Goal: Find specific page/section: Find specific page/section

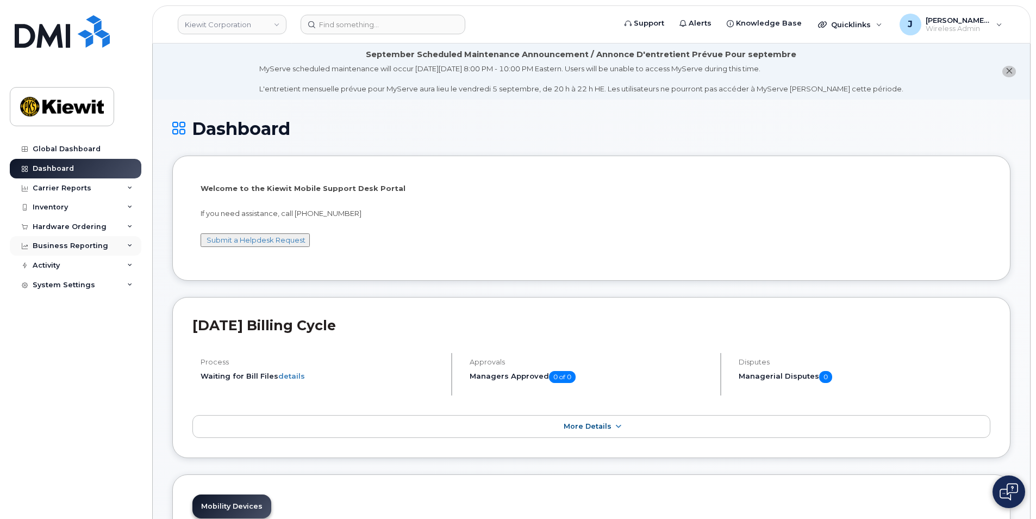
click at [127, 243] on icon at bounding box center [129, 245] width 5 height 5
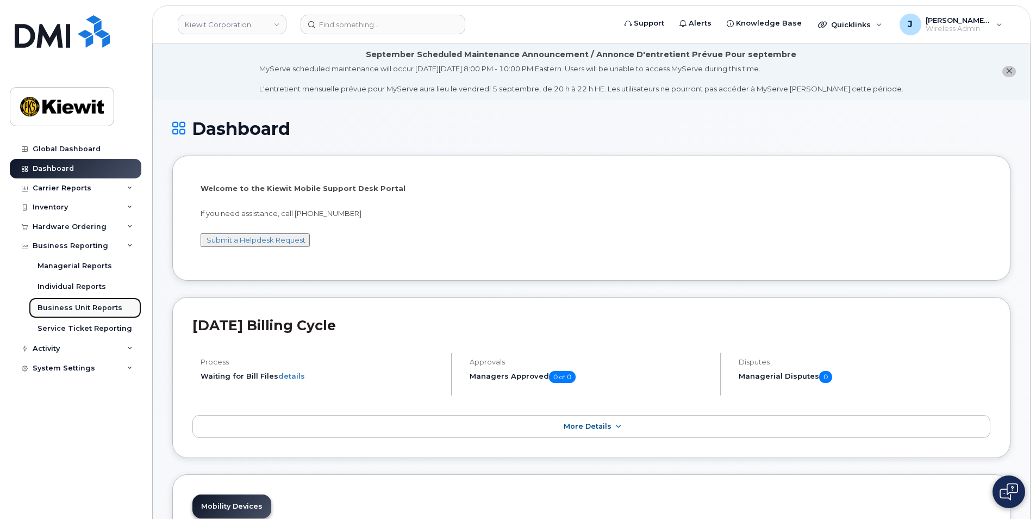
click at [70, 307] on div "Business Unit Reports" at bounding box center [80, 308] width 85 height 10
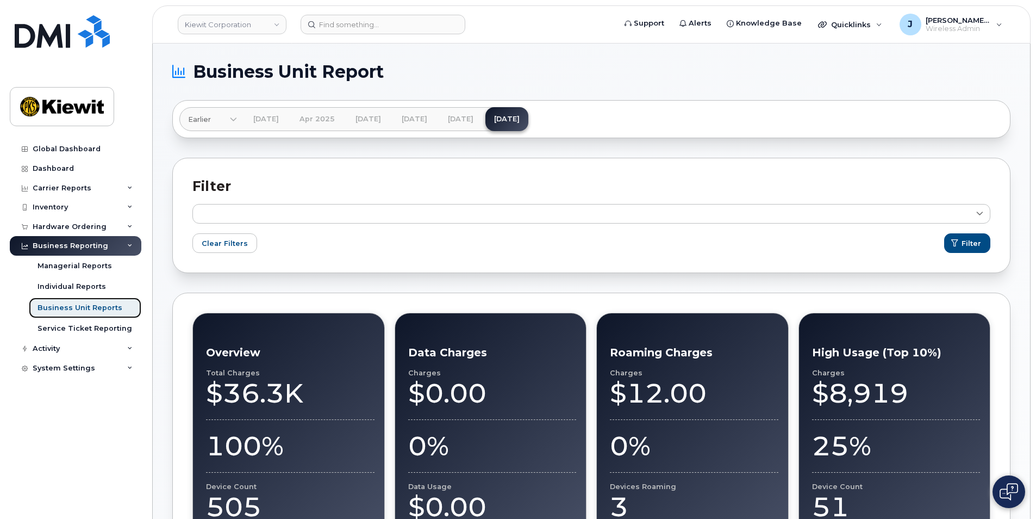
click at [85, 307] on div "Business Unit Reports" at bounding box center [80, 308] width 85 height 10
click at [482, 117] on link "[DATE]" at bounding box center [460, 119] width 43 height 24
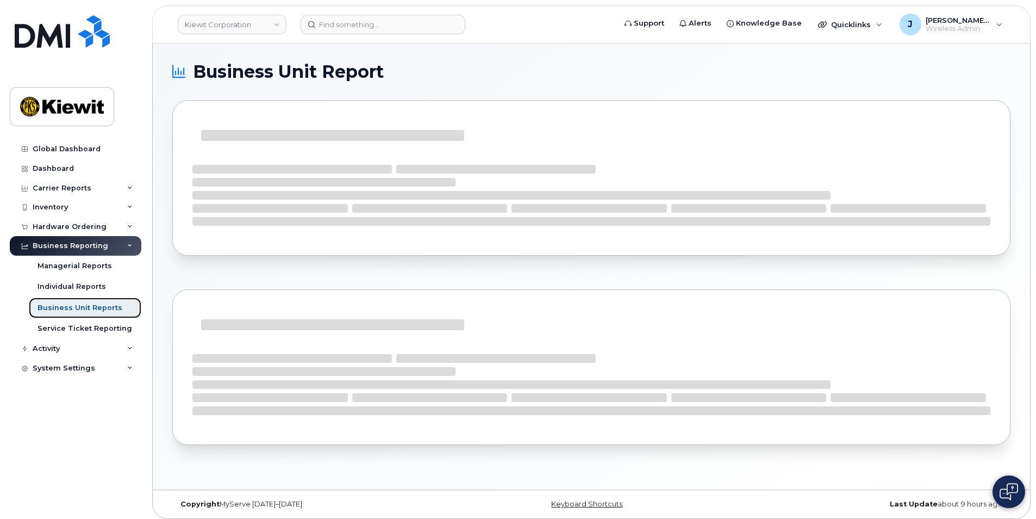
click at [91, 310] on div "Business Unit Reports" at bounding box center [80, 308] width 85 height 10
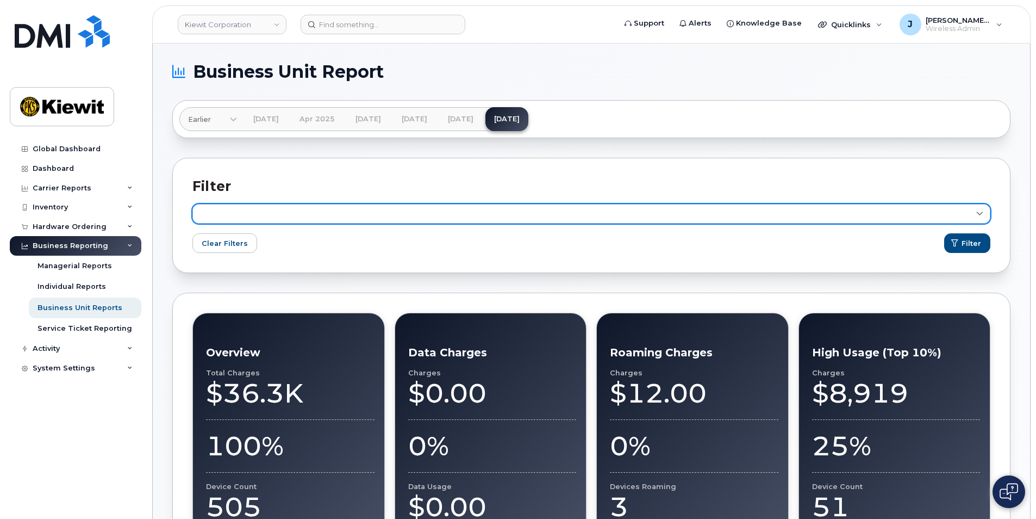
click at [231, 208] on link at bounding box center [591, 214] width 798 height 20
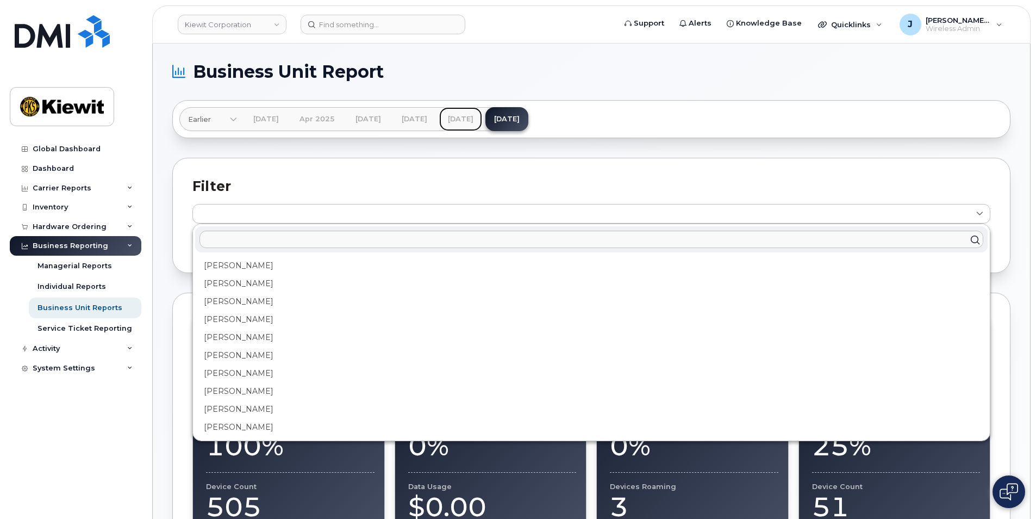
click at [482, 120] on link "[DATE]" at bounding box center [460, 119] width 43 height 24
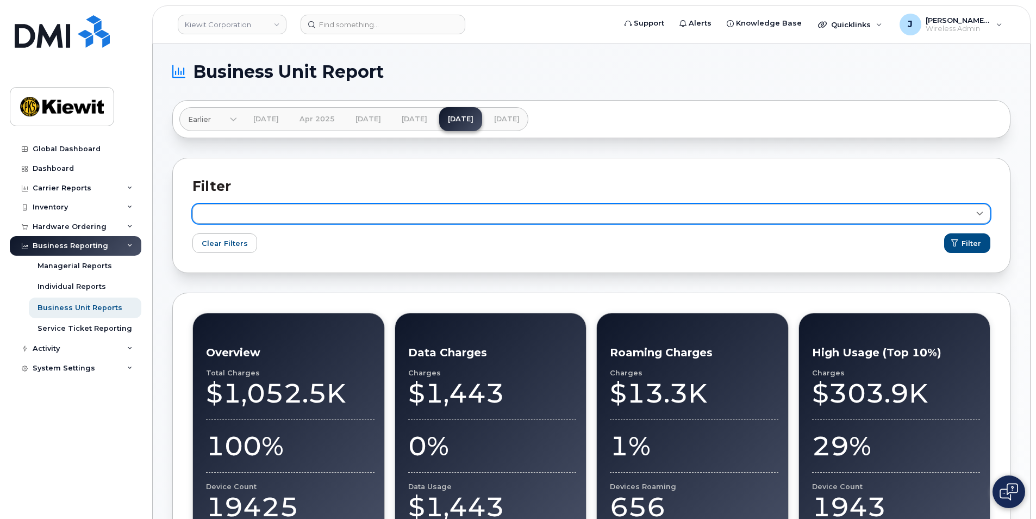
click at [257, 214] on link at bounding box center [591, 214] width 798 height 20
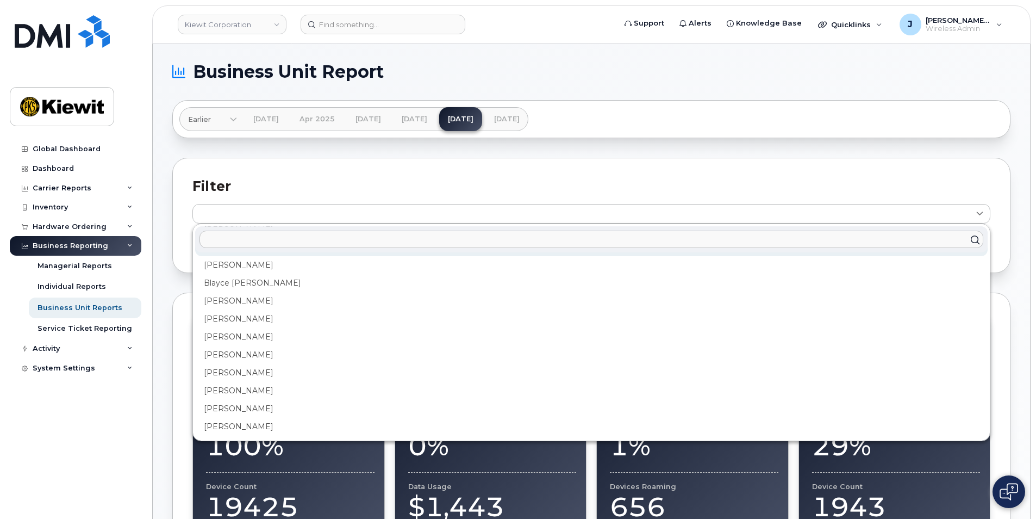
scroll to position [652, 0]
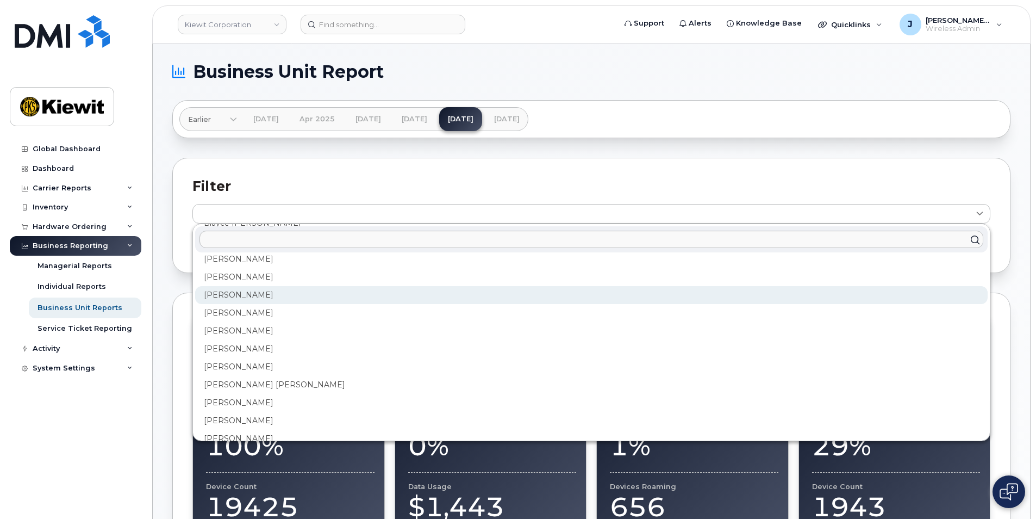
click at [233, 322] on div "[PERSON_NAME]" at bounding box center [591, 331] width 793 height 18
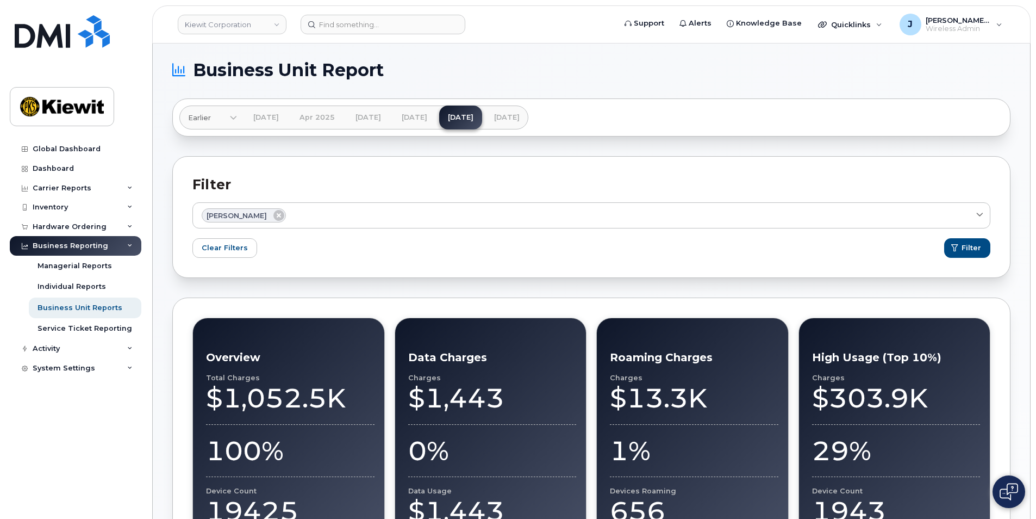
scroll to position [0, 0]
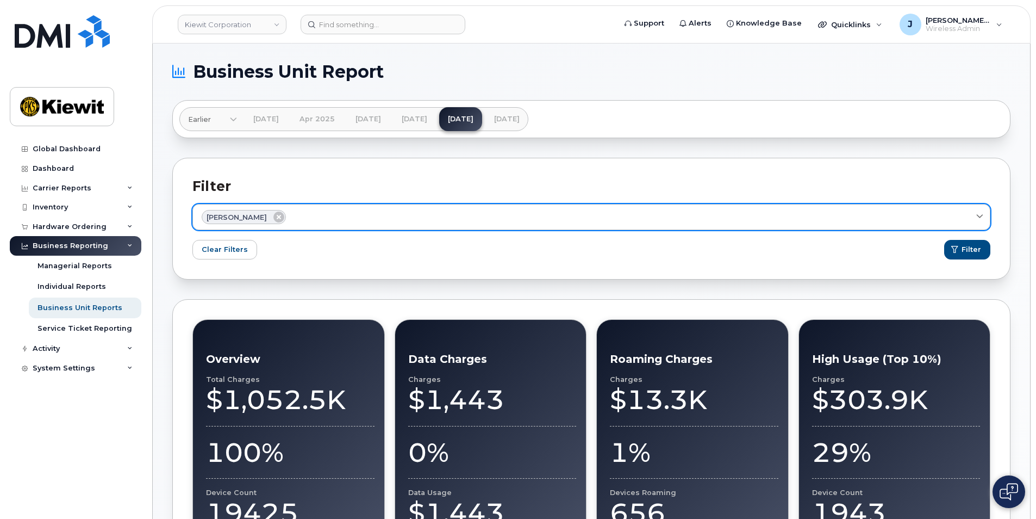
click at [375, 213] on div "[PERSON_NAME]" at bounding box center [592, 217] width 780 height 14
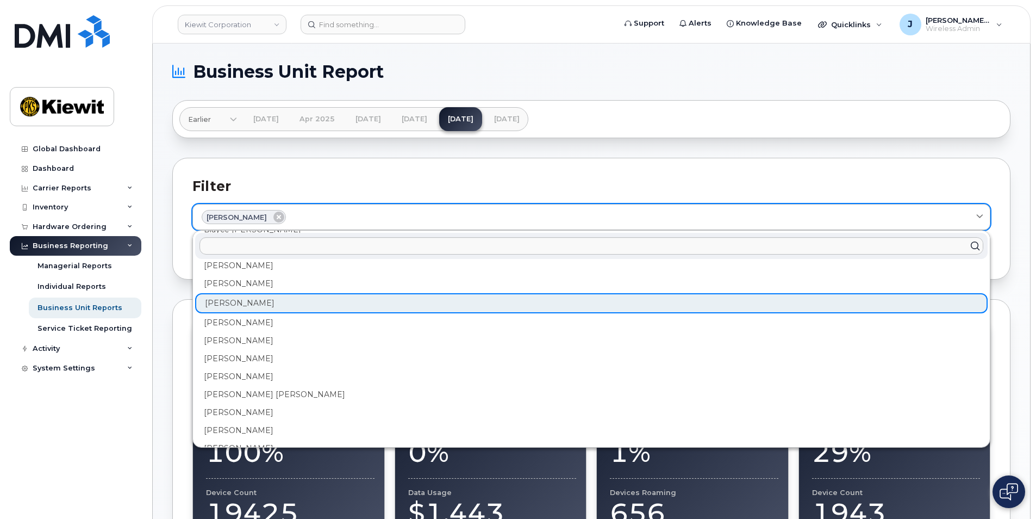
click at [375, 213] on div "[PERSON_NAME]" at bounding box center [592, 217] width 780 height 14
click button "Filter" at bounding box center [967, 250] width 46 height 20
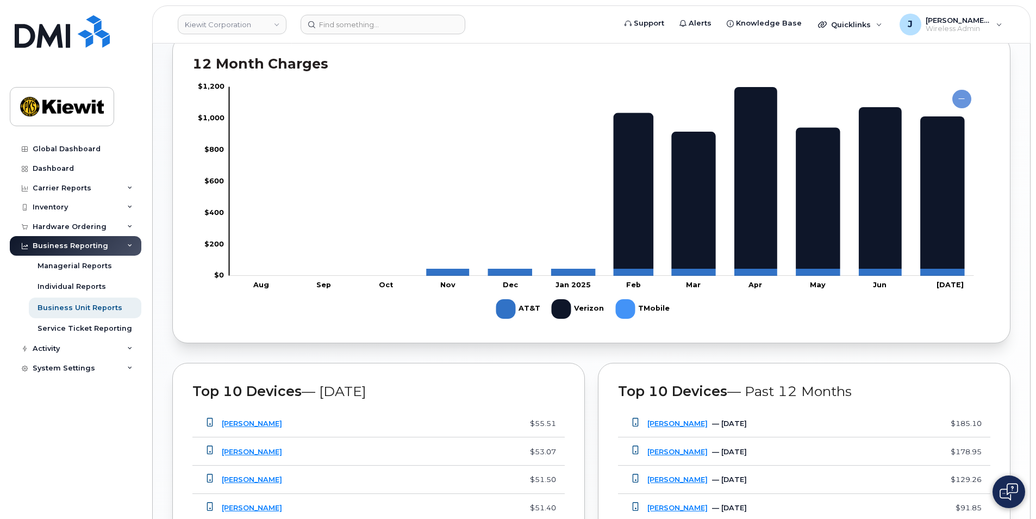
scroll to position [707, 0]
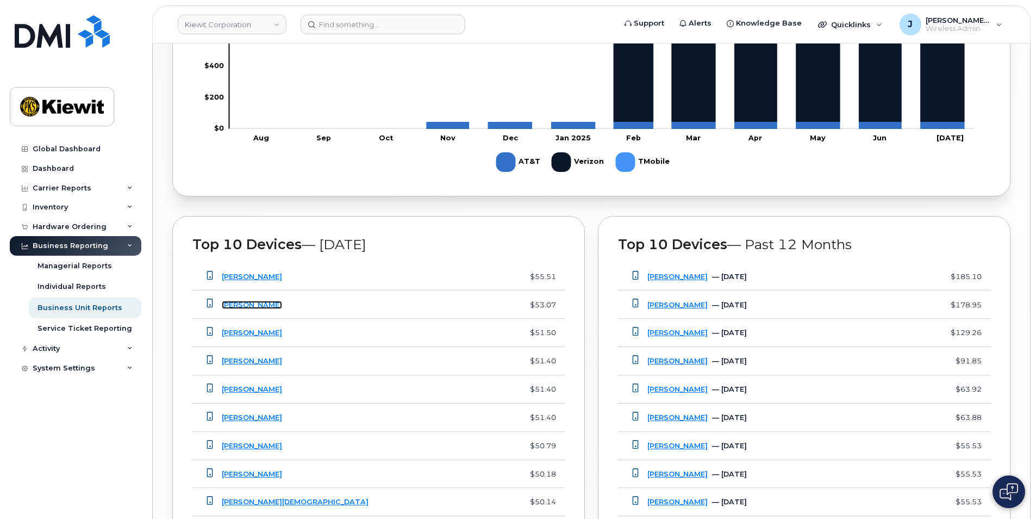
click at [262, 304] on link "[PERSON_NAME]" at bounding box center [252, 305] width 60 height 8
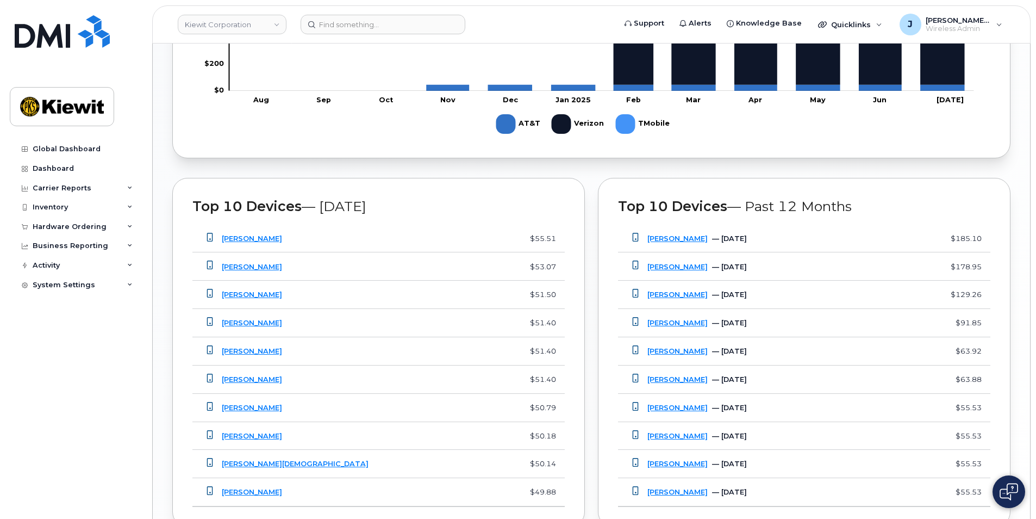
scroll to position [761, 0]
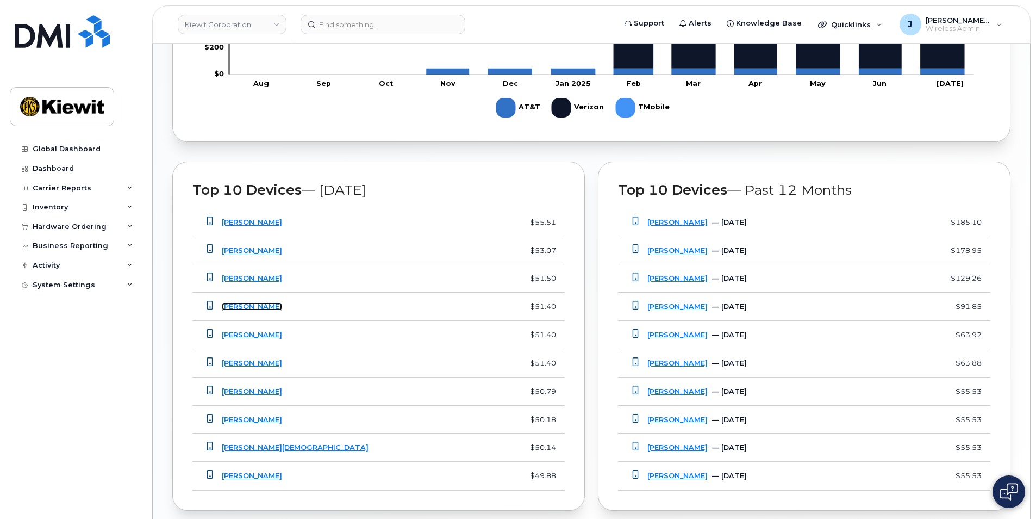
click at [250, 304] on link "[PERSON_NAME]" at bounding box center [252, 306] width 60 height 8
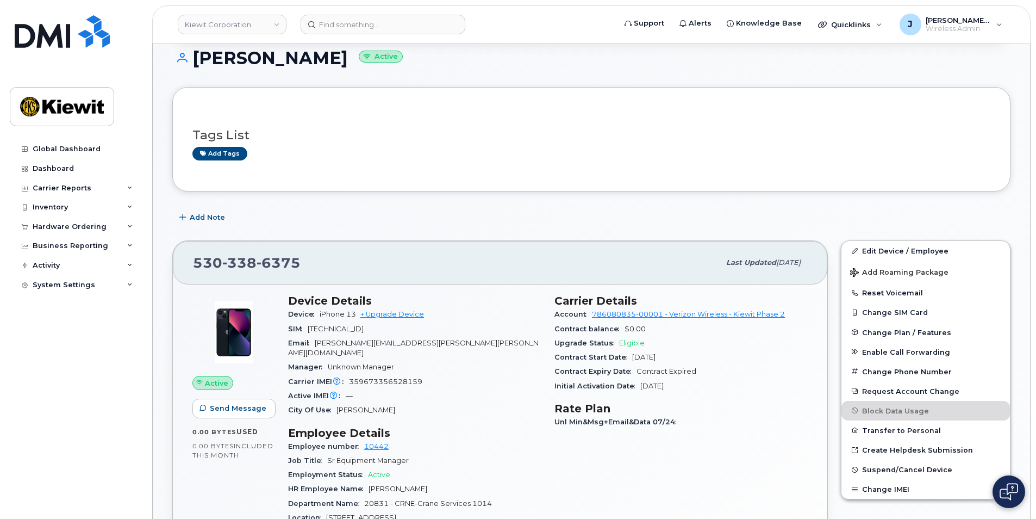
scroll to position [217, 0]
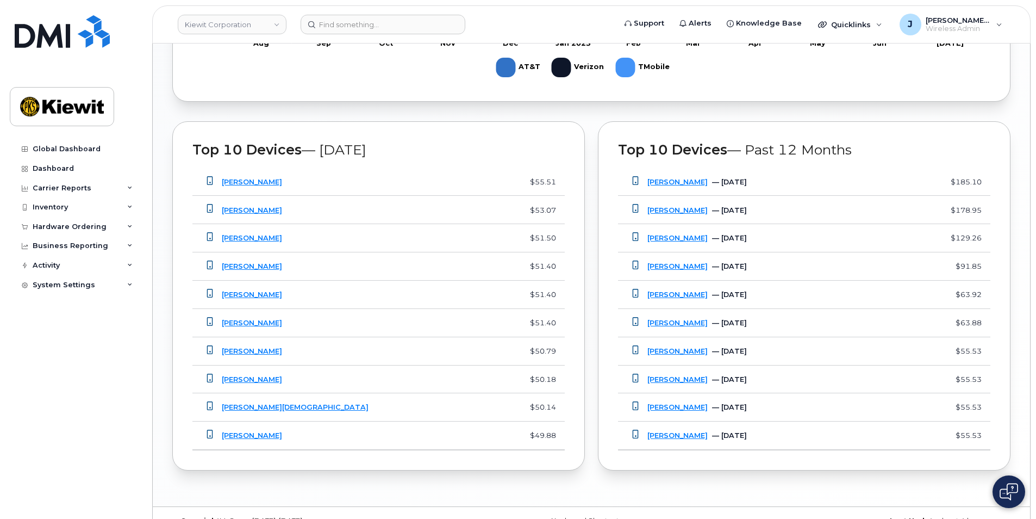
scroll to position [824, 0]
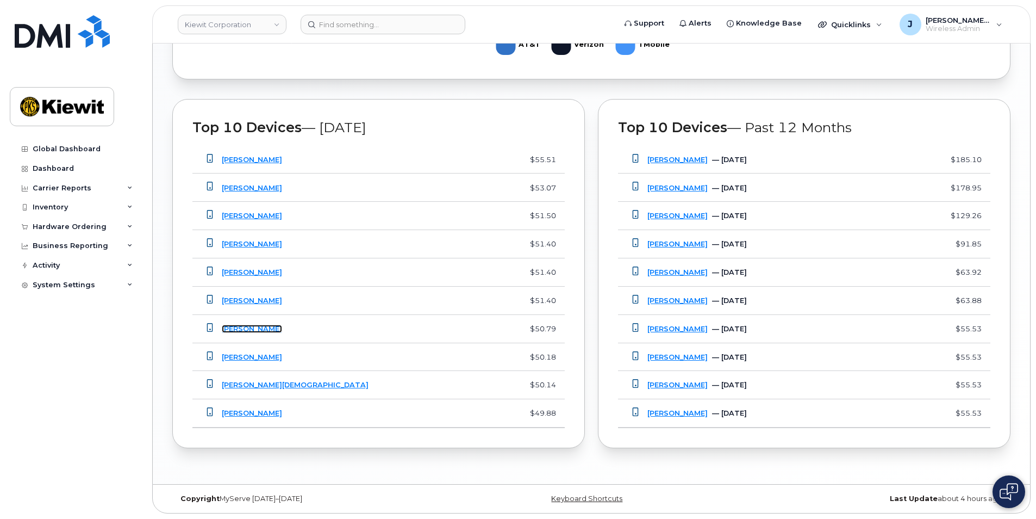
click at [257, 327] on link "[PERSON_NAME]" at bounding box center [252, 329] width 60 height 8
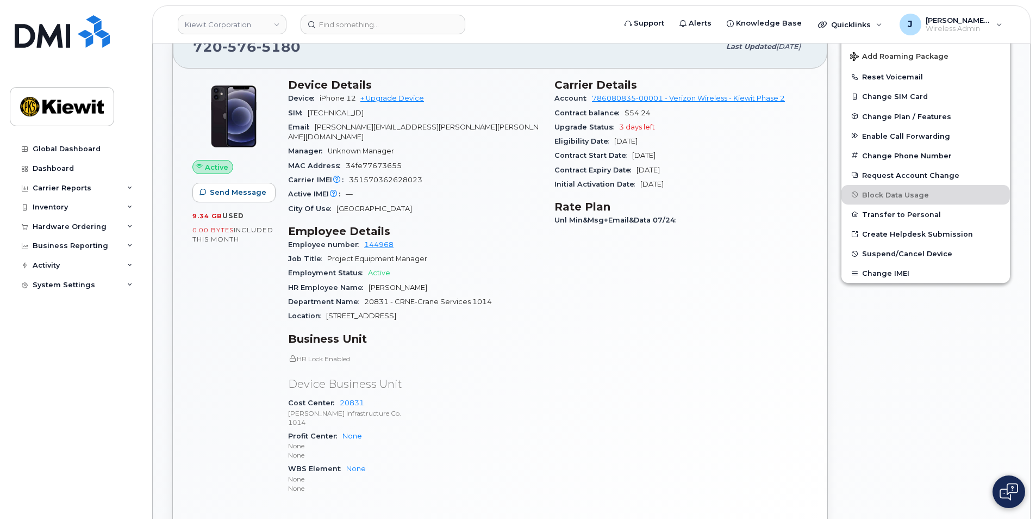
scroll to position [326, 0]
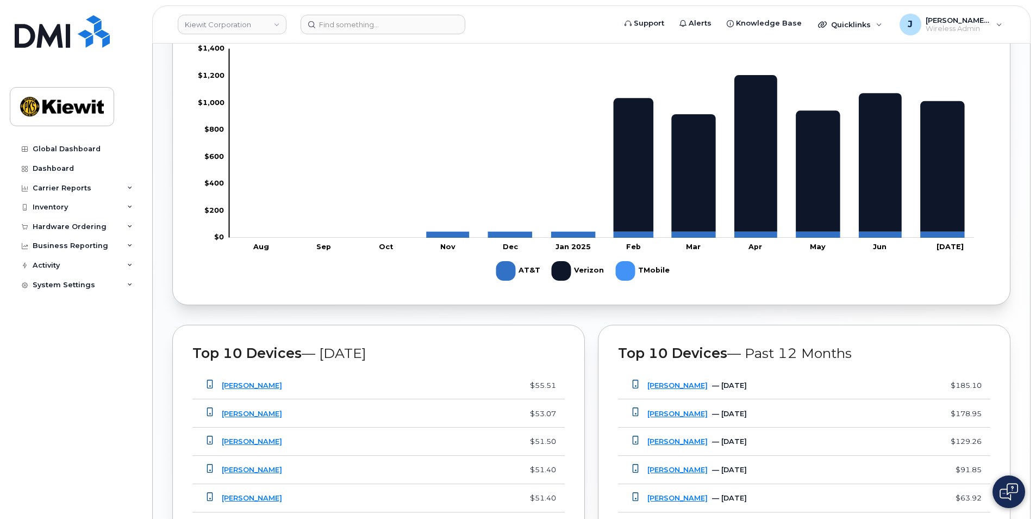
scroll to position [824, 0]
